Goal: Transaction & Acquisition: Purchase product/service

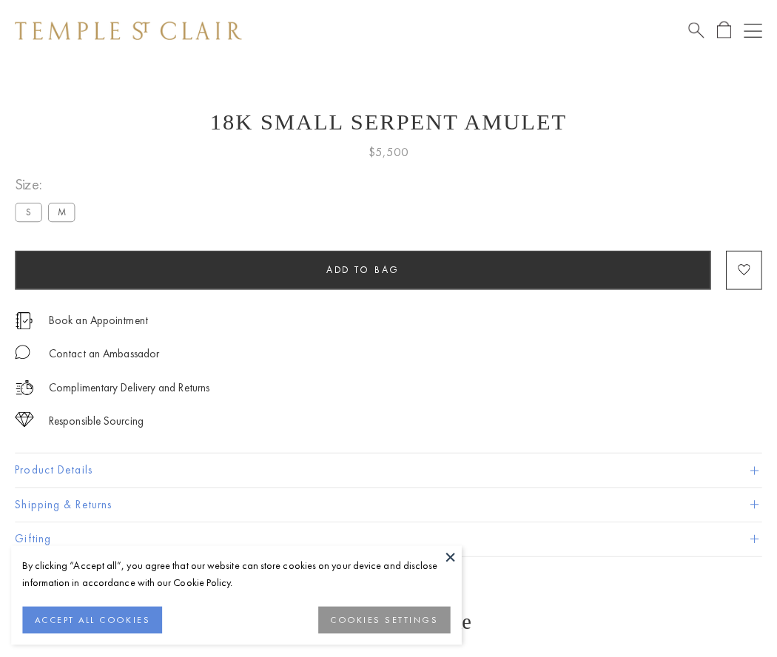
scroll to position [6, 0]
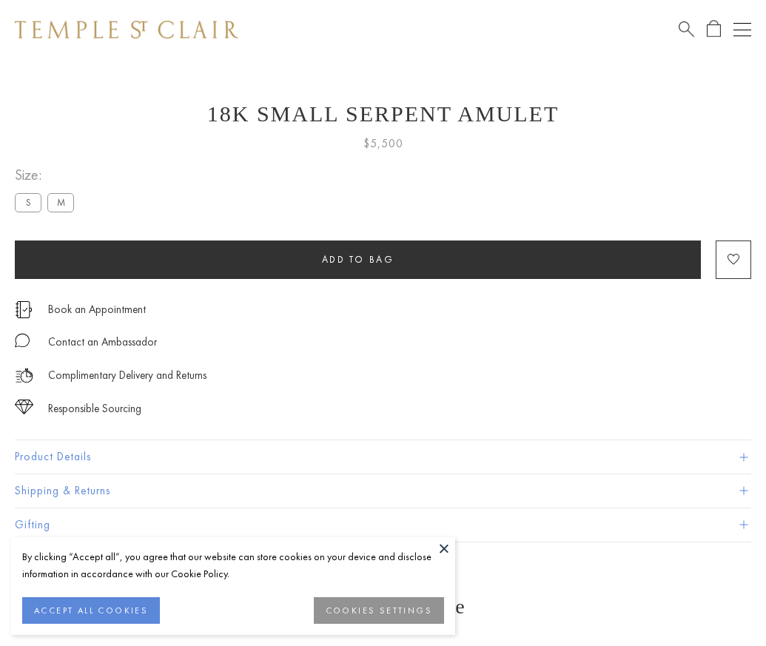
click at [357, 259] on span "Add to bag" at bounding box center [358, 259] width 73 height 13
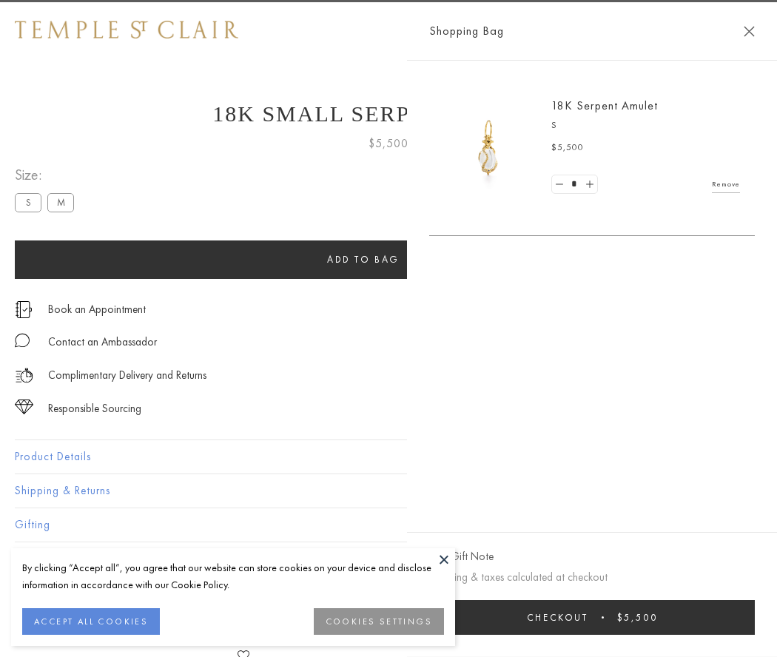
click at [629, 617] on button "Checkout $5,500" at bounding box center [592, 617] width 326 height 35
